Goal: Task Accomplishment & Management: Complete application form

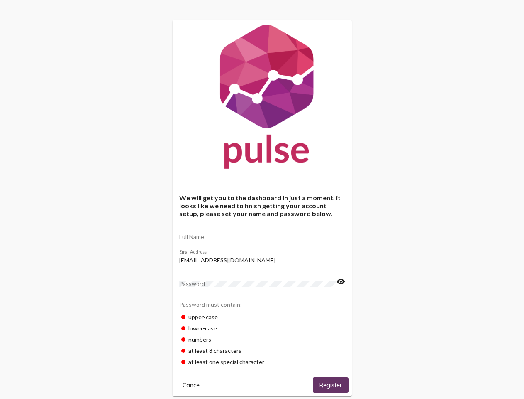
click at [262, 234] on input "Full Name" at bounding box center [262, 236] width 166 height 7
click at [262, 257] on input "[EMAIL_ADDRESS][DOMAIN_NAME]" at bounding box center [262, 260] width 166 height 7
click at [341, 282] on mat-icon "visibility" at bounding box center [341, 282] width 9 height 10
click at [192, 385] on span "Cancel" at bounding box center [192, 384] width 18 height 7
click at [331, 385] on span "Register" at bounding box center [331, 384] width 22 height 7
